Goal: Navigation & Orientation: Understand site structure

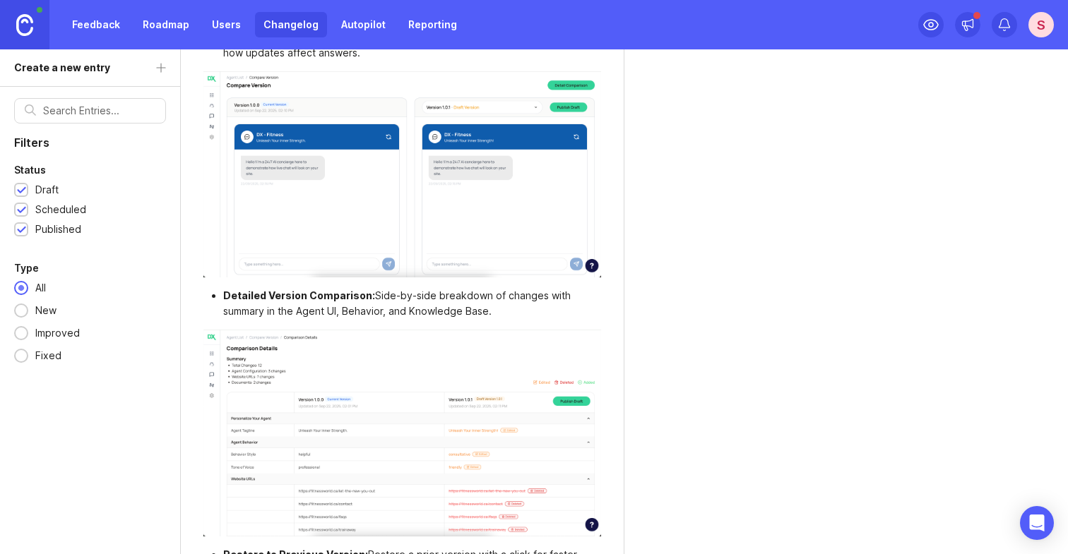
scroll to position [866, 0]
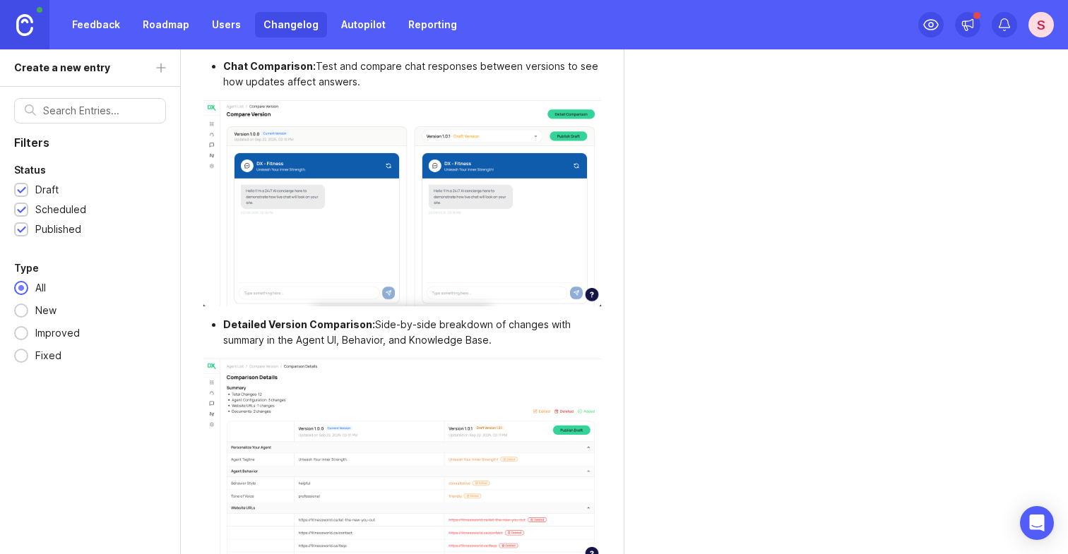
click at [213, 26] on link "Users" at bounding box center [226, 24] width 46 height 25
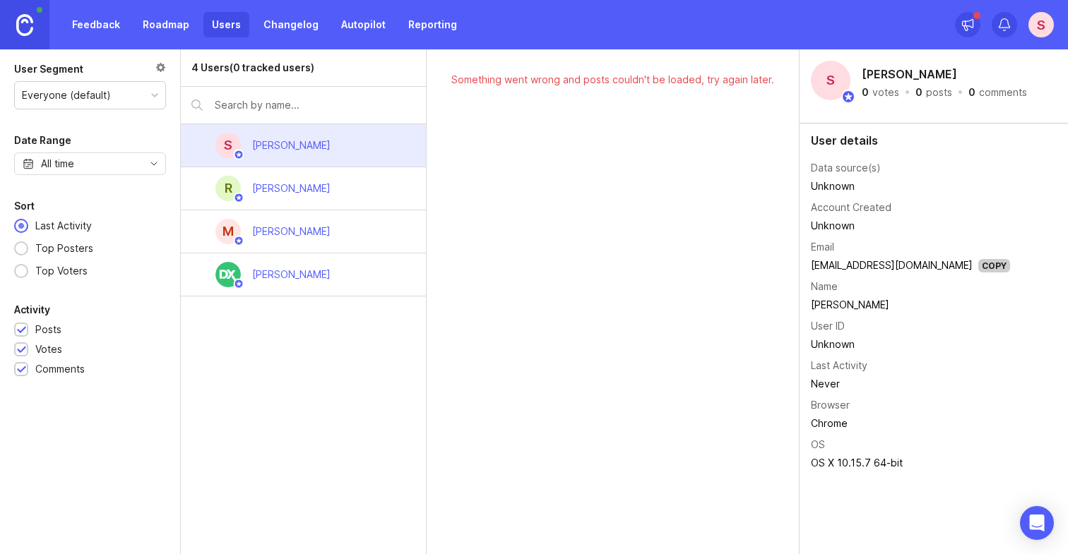
click at [432, 20] on link "Reporting" at bounding box center [433, 24] width 66 height 25
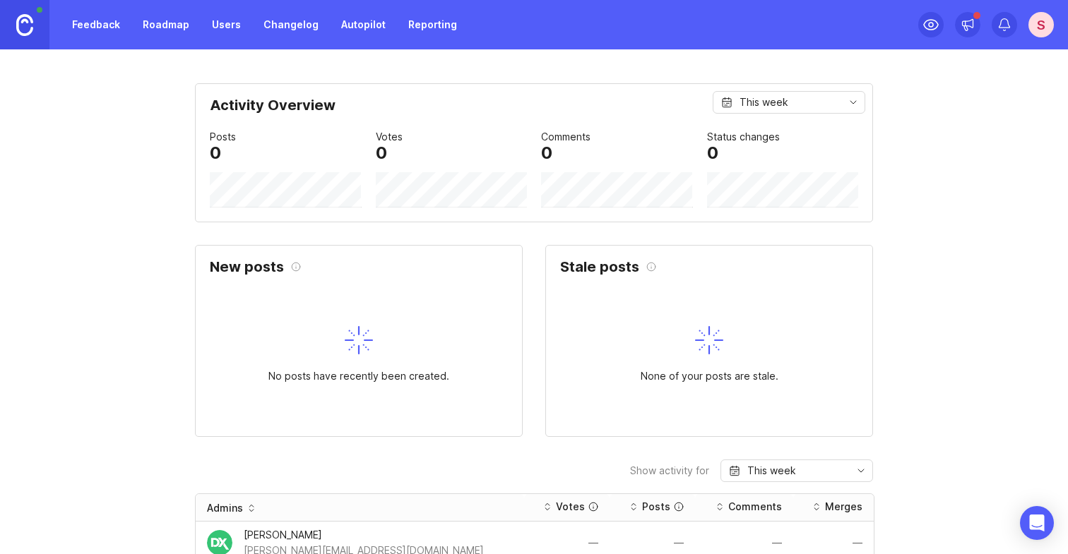
click at [96, 24] on link "Feedback" at bounding box center [96, 24] width 65 height 25
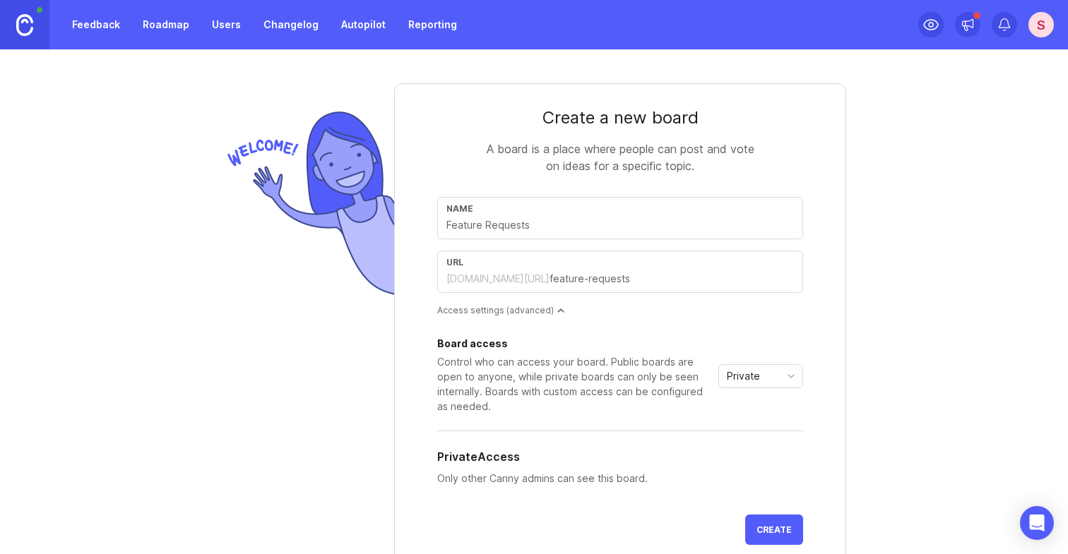
click at [275, 21] on link "Changelog" at bounding box center [291, 24] width 72 height 25
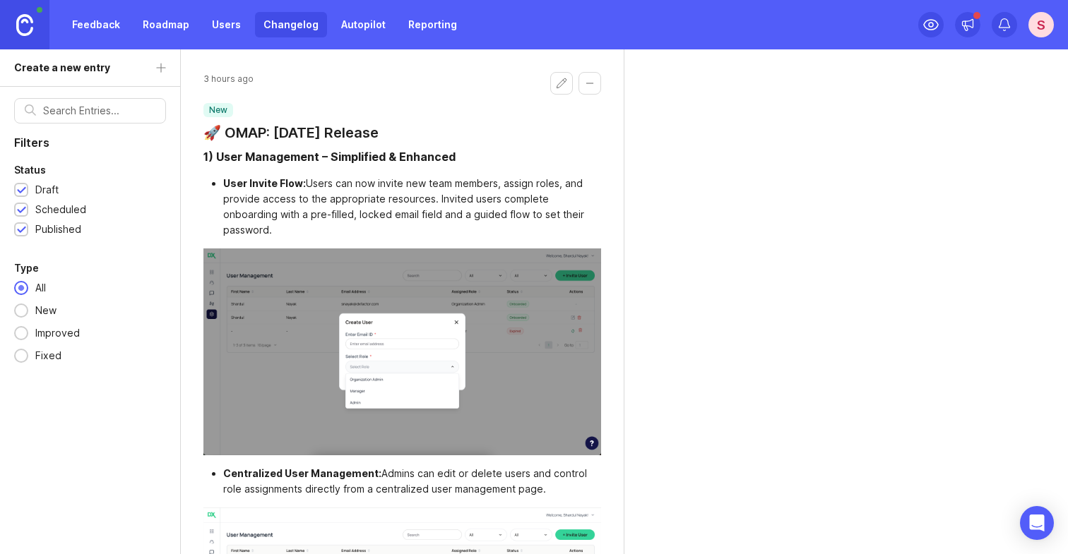
click at [292, 25] on link "Changelog" at bounding box center [291, 24] width 72 height 25
click at [369, 28] on link "Autopilot" at bounding box center [363, 24] width 61 height 25
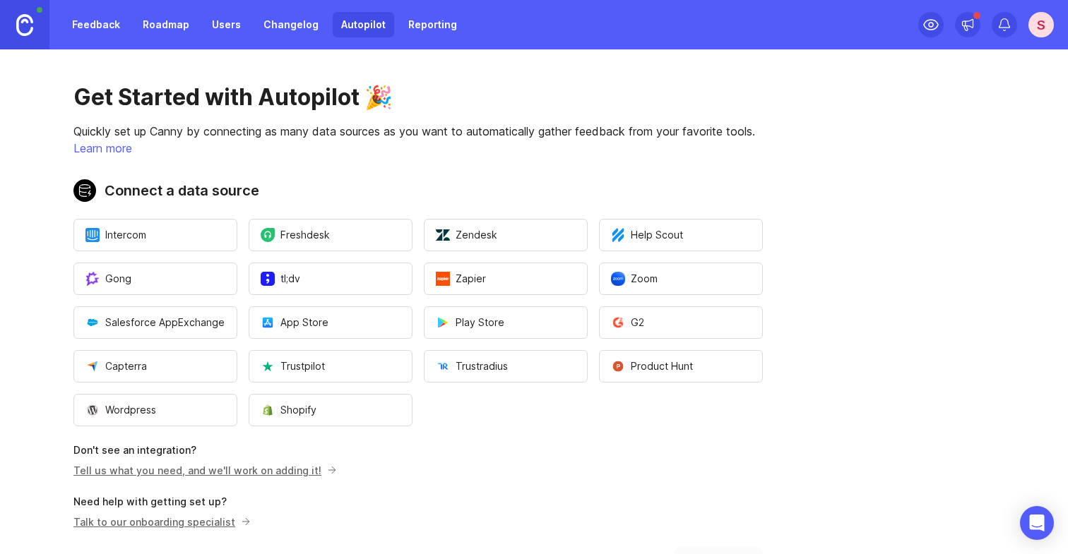
click at [287, 28] on link "Changelog" at bounding box center [291, 24] width 72 height 25
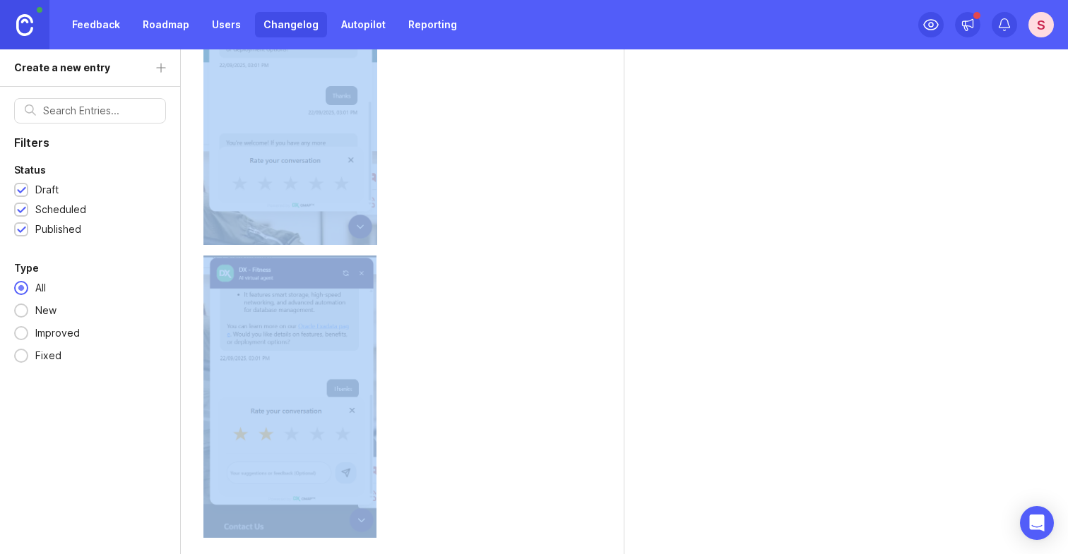
scroll to position [3404, 0]
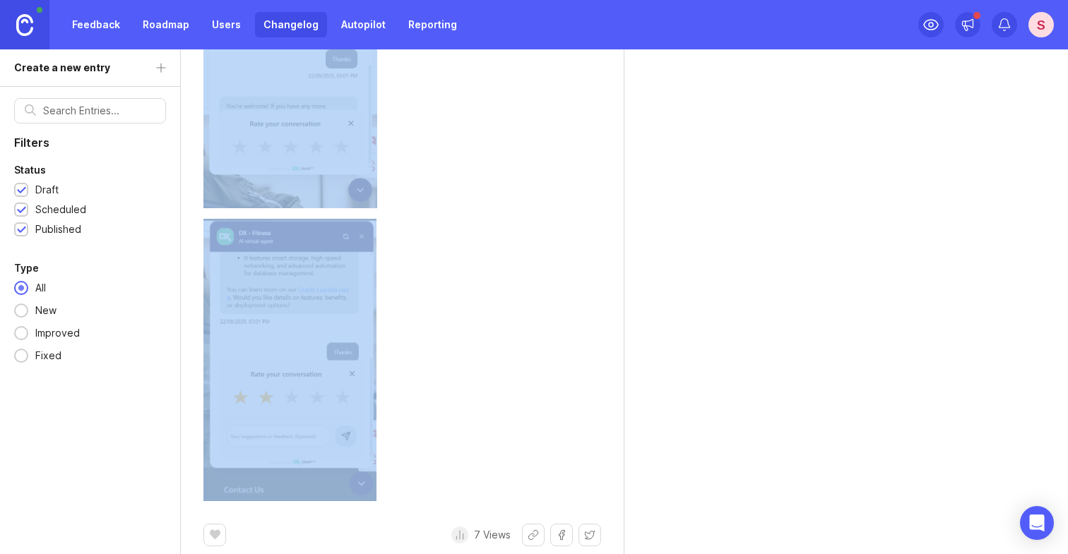
drag, startPoint x: 199, startPoint y: 130, endPoint x: 381, endPoint y: 483, distance: 397.4
copy div "🚀 OMAP: 18th Sep. 2025 Release 1) User Management – Simplified & Enhanced User …"
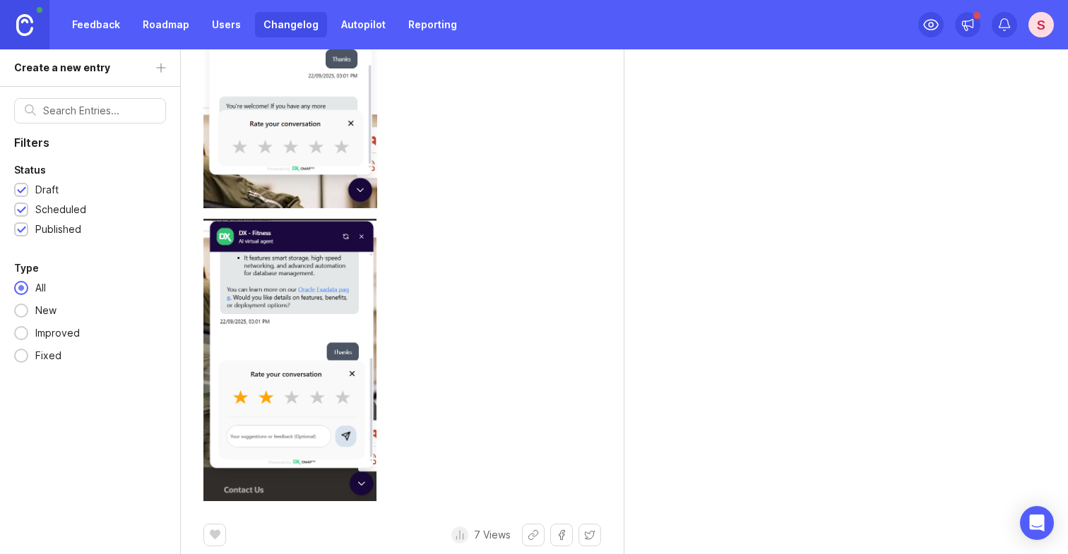
click at [481, 227] on div at bounding box center [402, 360] width 398 height 283
click at [40, 411] on div "Filters Status Draft Scheduled Published Type All New Improved Fixed" at bounding box center [90, 339] width 180 height 505
click at [98, 22] on link "Feedback" at bounding box center [96, 24] width 65 height 25
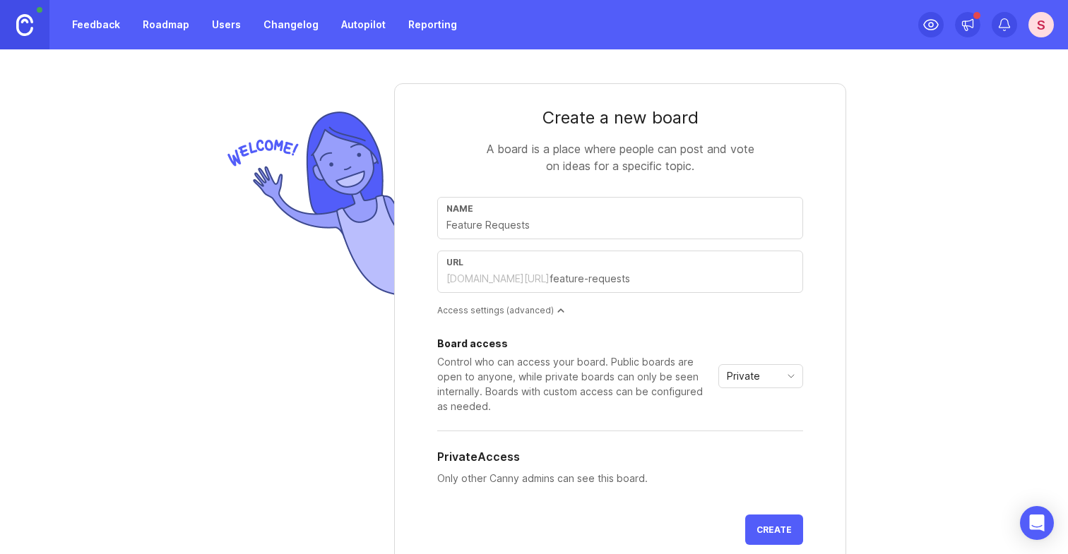
click at [171, 29] on link "Roadmap" at bounding box center [166, 24] width 64 height 25
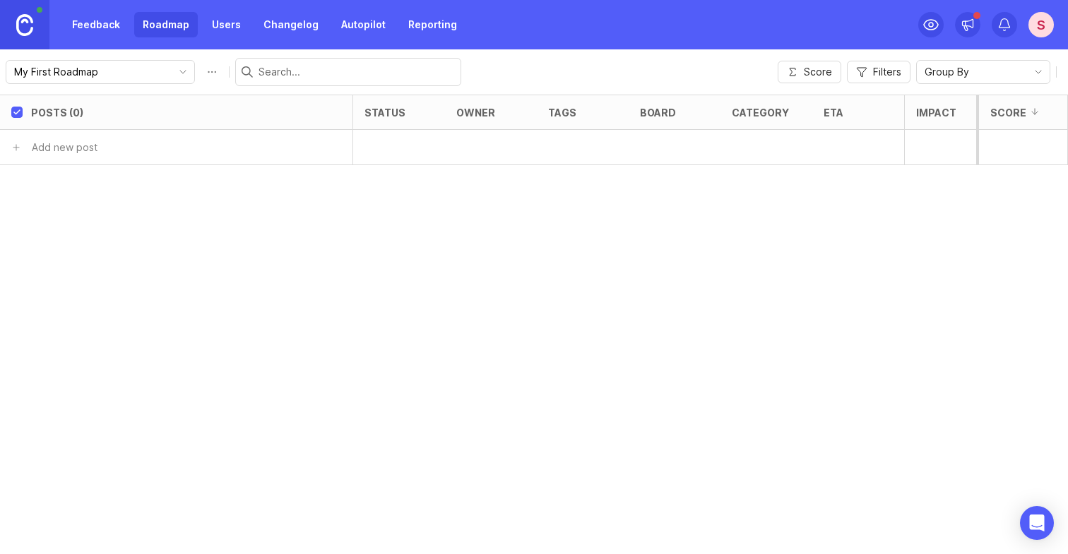
click at [89, 27] on link "Feedback" at bounding box center [96, 24] width 65 height 25
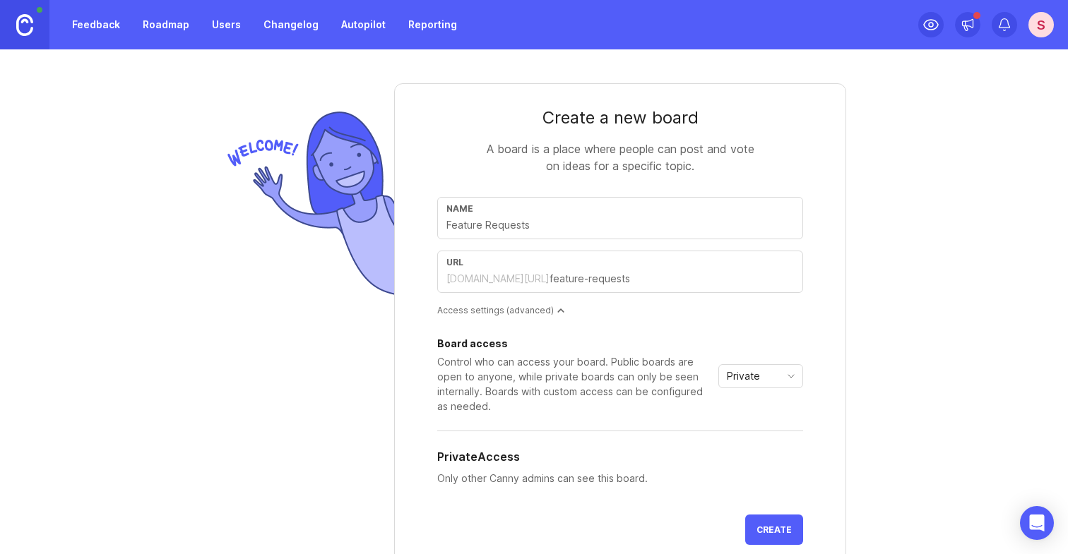
click at [162, 27] on link "Roadmap" at bounding box center [166, 24] width 64 height 25
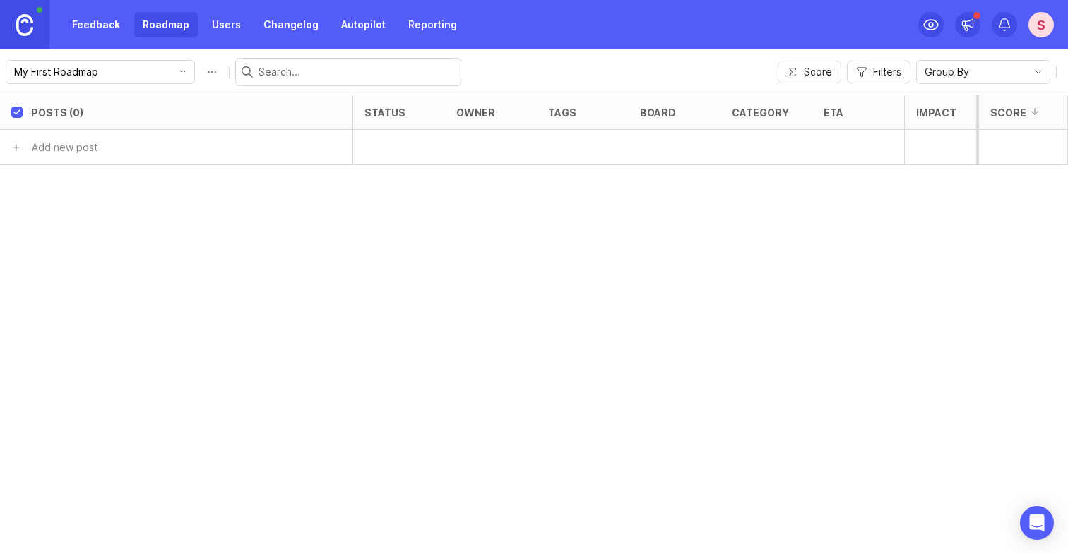
click at [219, 26] on link "Users" at bounding box center [226, 24] width 46 height 25
